Goal: Transaction & Acquisition: Purchase product/service

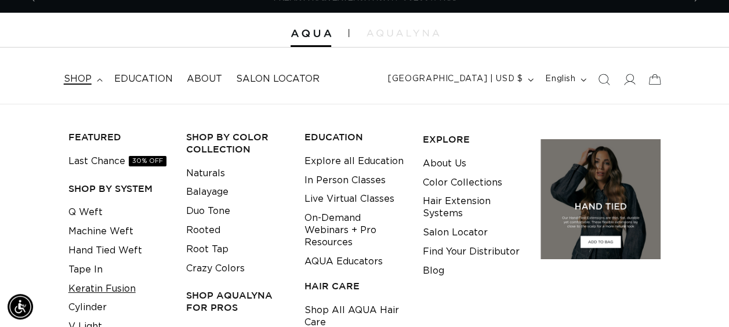
scroll to position [58, 0]
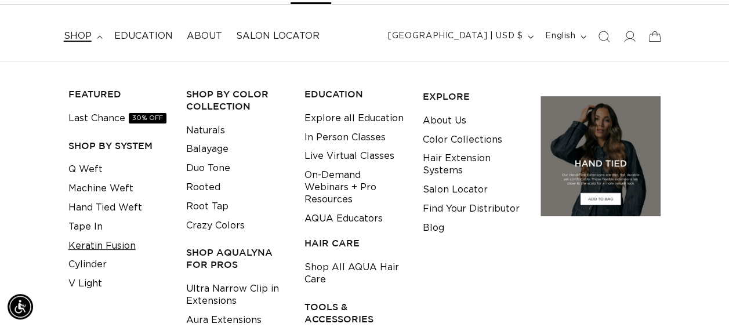
click at [110, 242] on link "Keratin Fusion" at bounding box center [101, 246] width 67 height 19
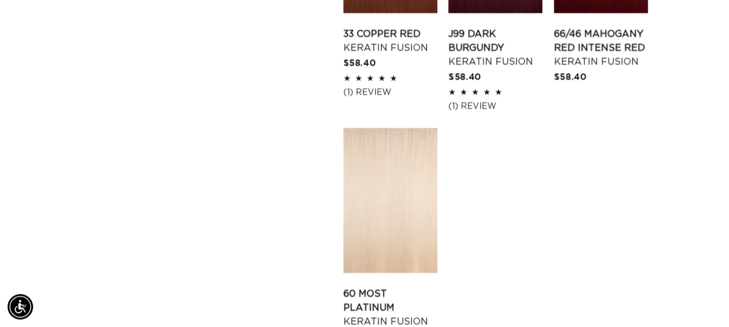
scroll to position [1740, 0]
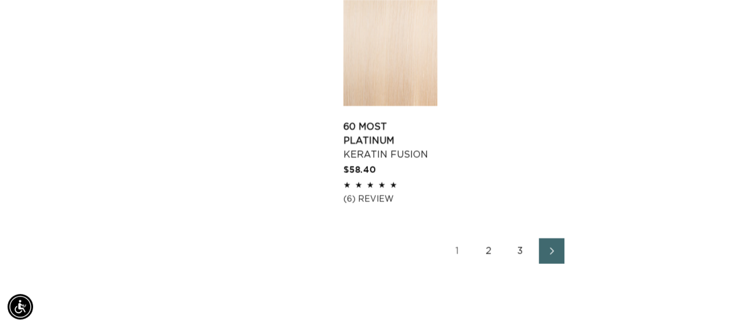
click at [484, 238] on link "2" at bounding box center [489, 251] width 26 height 26
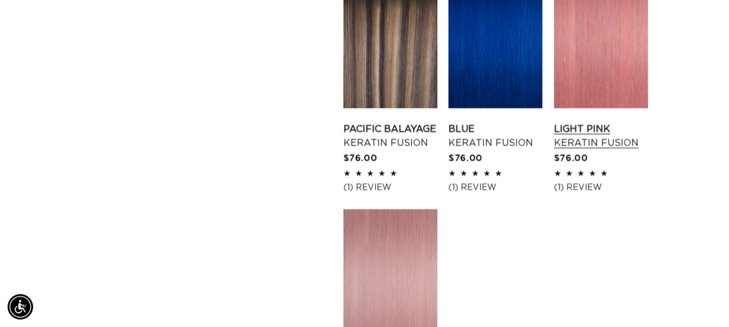
scroll to position [0, 646]
click at [610, 122] on link "Light Pink Keratin Fusion" at bounding box center [601, 136] width 94 height 28
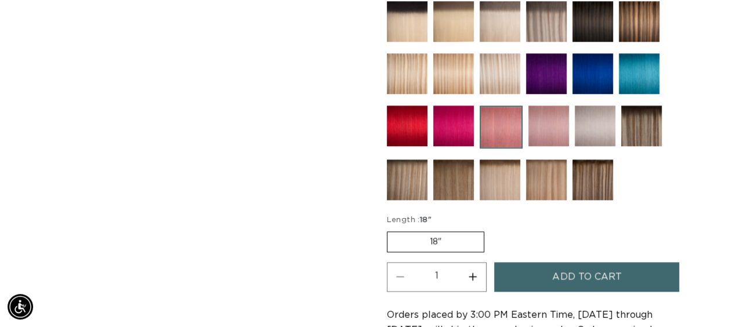
scroll to position [580, 0]
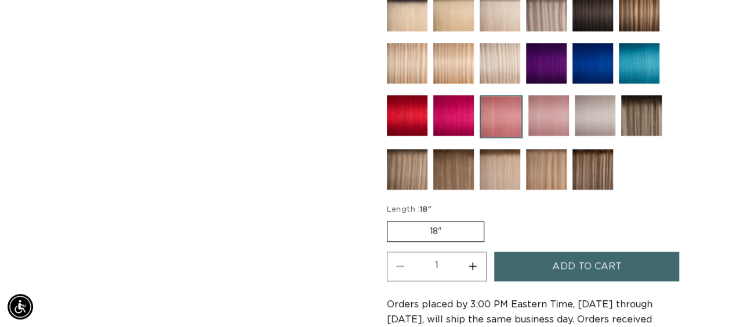
click at [479, 254] on button "Increase quantity for Light Pink - Keratin Fusion" at bounding box center [473, 267] width 26 height 30
type input "4"
click at [522, 260] on button "Add to cart" at bounding box center [586, 267] width 185 height 30
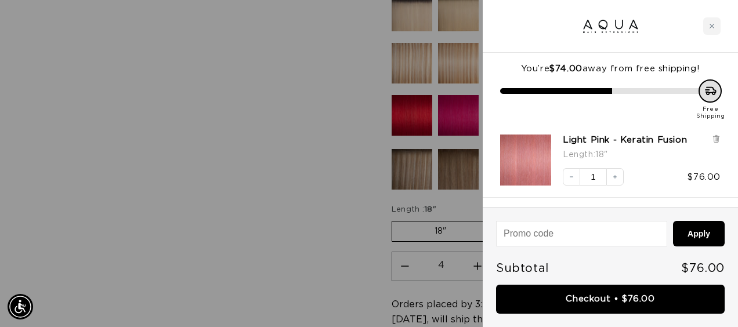
scroll to position [0, 1311]
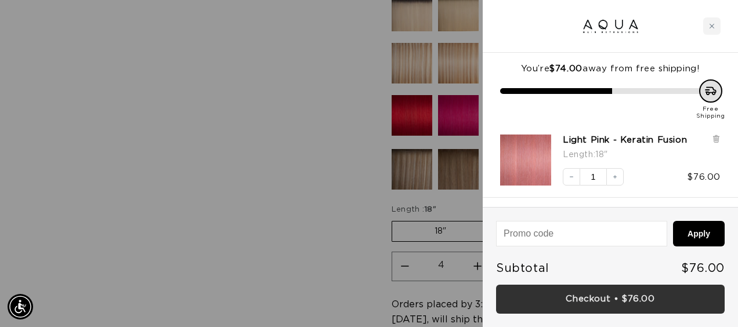
click at [600, 298] on link "Checkout • $76.00" at bounding box center [610, 300] width 229 height 30
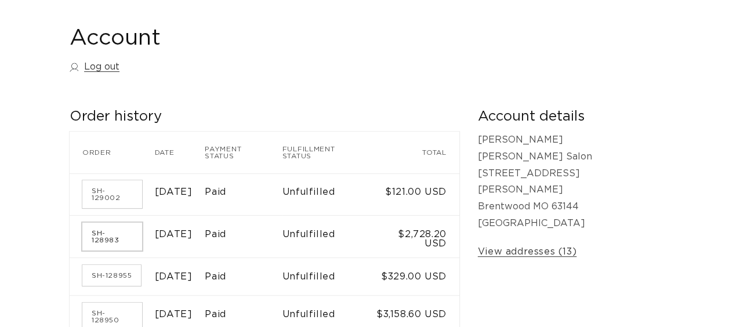
scroll to position [116, 0]
click at [117, 186] on link "SH-129002" at bounding box center [112, 194] width 60 height 28
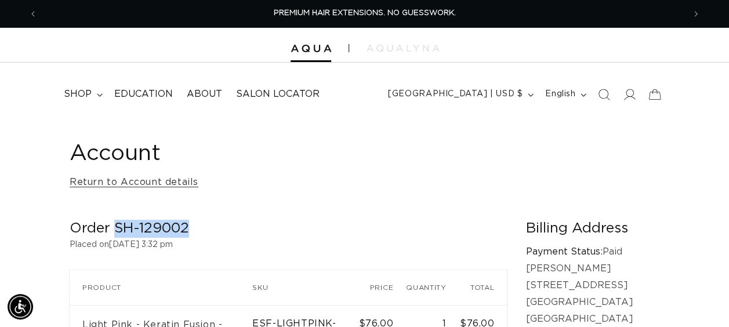
drag, startPoint x: 187, startPoint y: 229, endPoint x: 117, endPoint y: 231, distance: 69.7
click at [117, 231] on h2 "Order SH-129002" at bounding box center [288, 229] width 437 height 18
copy h2 "SH-129002"
